Goal: Check status: Check status

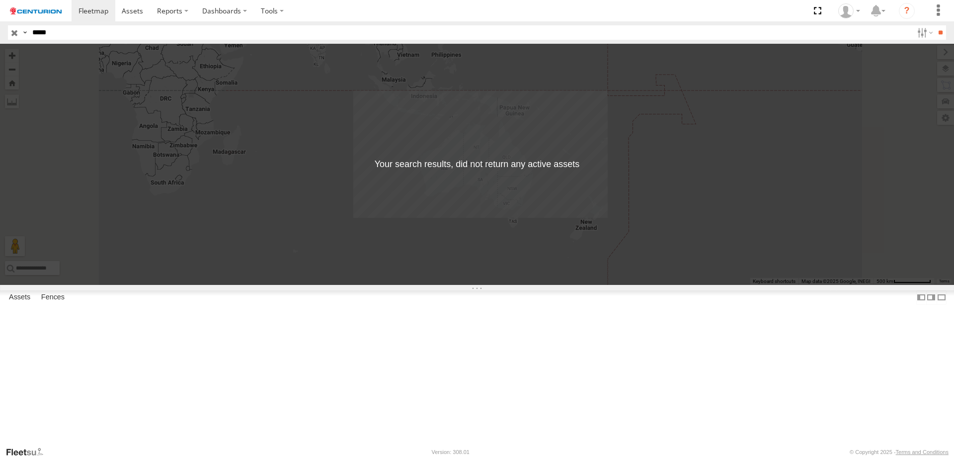
type input "*****"
click at [935, 25] on input "**" at bounding box center [940, 32] width 11 height 14
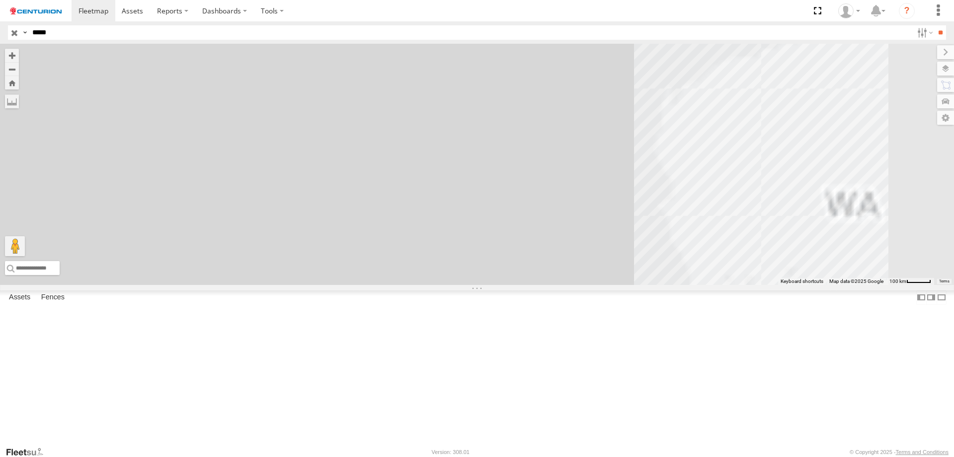
drag, startPoint x: 722, startPoint y: 211, endPoint x: 395, endPoint y: 35, distance: 370.9
click at [395, 35] on body at bounding box center [477, 228] width 954 height 457
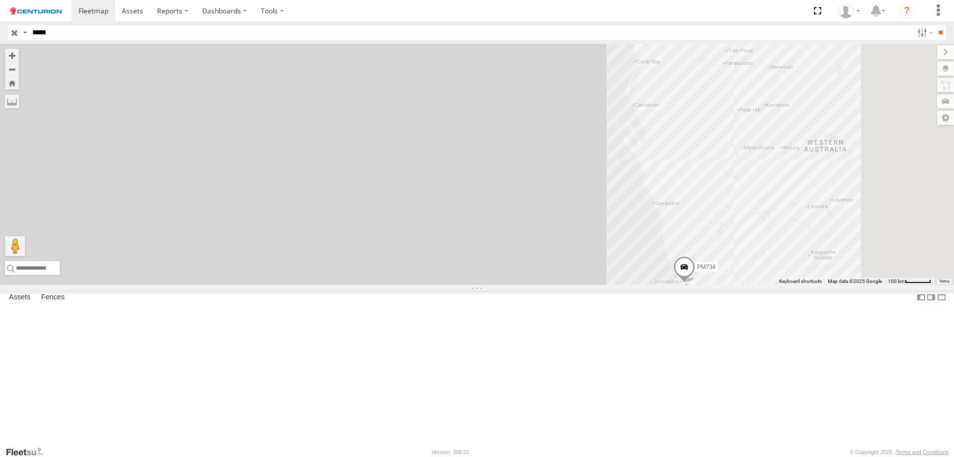
drag, startPoint x: 599, startPoint y: 377, endPoint x: 399, endPoint y: 159, distance: 296.1
click at [399, 159] on div "PM734" at bounding box center [477, 164] width 954 height 241
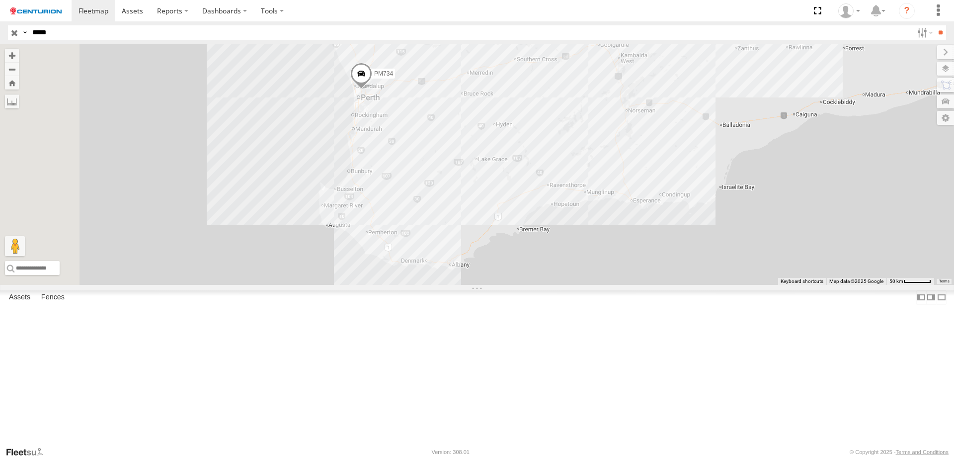
drag, startPoint x: 468, startPoint y: 131, endPoint x: 542, endPoint y: 308, distance: 191.1
click at [541, 285] on div "PM734" at bounding box center [477, 164] width 954 height 241
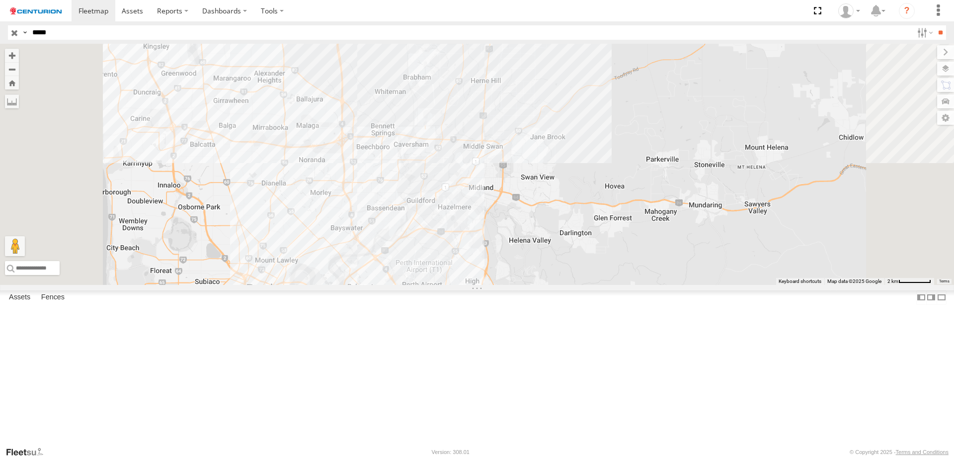
drag, startPoint x: 454, startPoint y: 129, endPoint x: 465, endPoint y: 167, distance: 39.2
click at [465, 167] on div "PM734" at bounding box center [477, 164] width 954 height 241
click at [0, 0] on span at bounding box center [0, 0] width 0 height 0
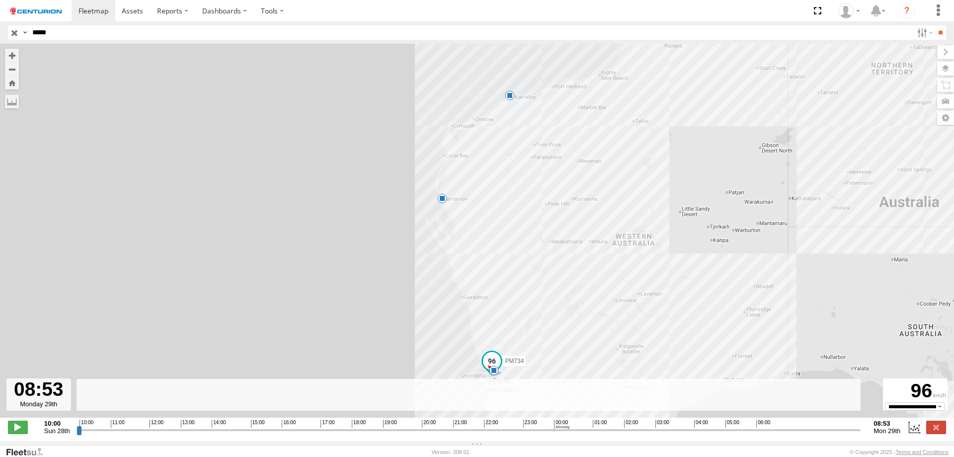
drag, startPoint x: 117, startPoint y: 446, endPoint x: 827, endPoint y: 450, distance: 710.1
click at [827, 434] on input "range" at bounding box center [469, 429] width 785 height 9
drag, startPoint x: 827, startPoint y: 437, endPoint x: 975, endPoint y: 437, distance: 148.1
type input "**********"
click at [861, 434] on input "range" at bounding box center [469, 429] width 785 height 9
